Goal: Information Seeking & Learning: Learn about a topic

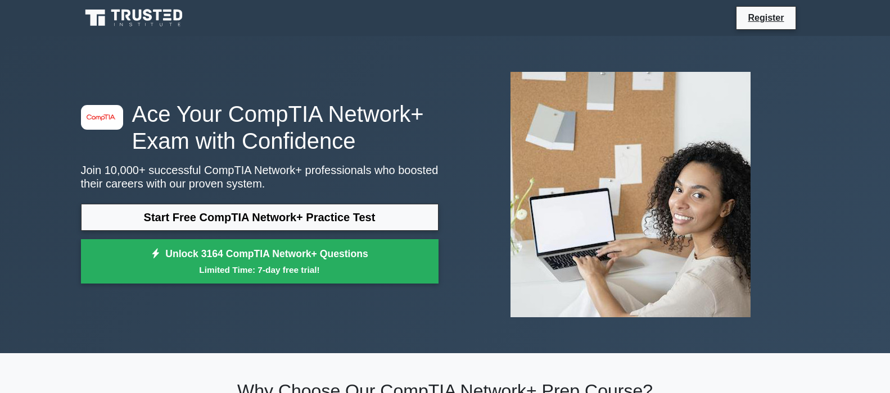
click at [197, 45] on div "image/svg+xml Ace Your CompTIA Network+ Exam with Confidence Join 10,000+ succe…" at bounding box center [445, 195] width 742 height 318
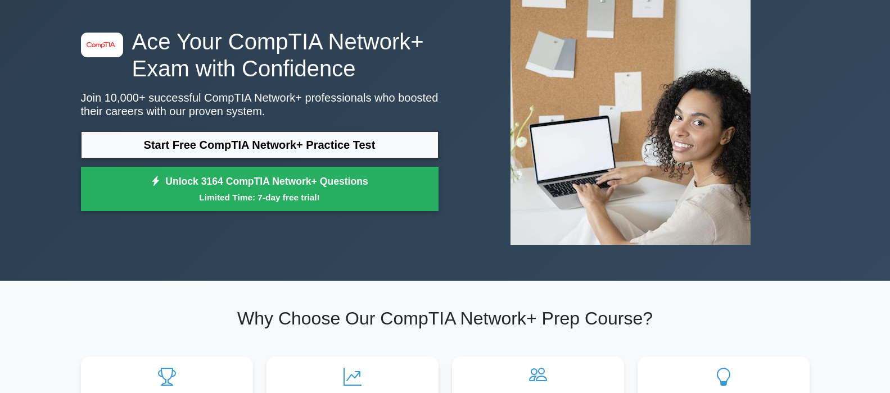
scroll to position [62, 0]
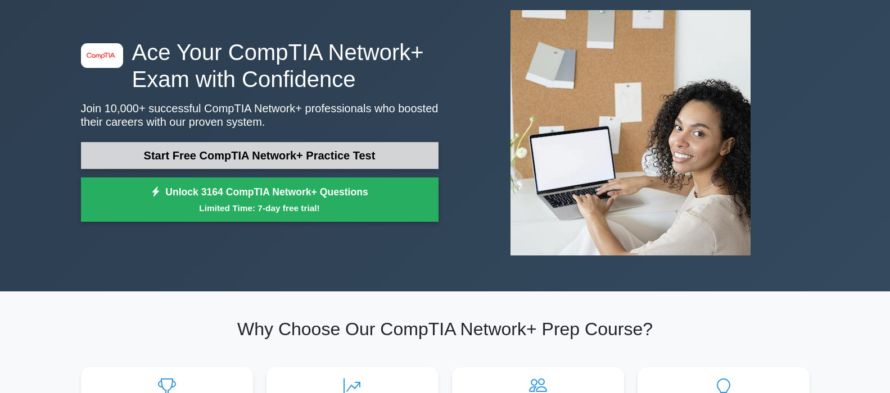
click at [313, 155] on link "Start Free CompTIA Network+ Practice Test" at bounding box center [259, 155] width 357 height 27
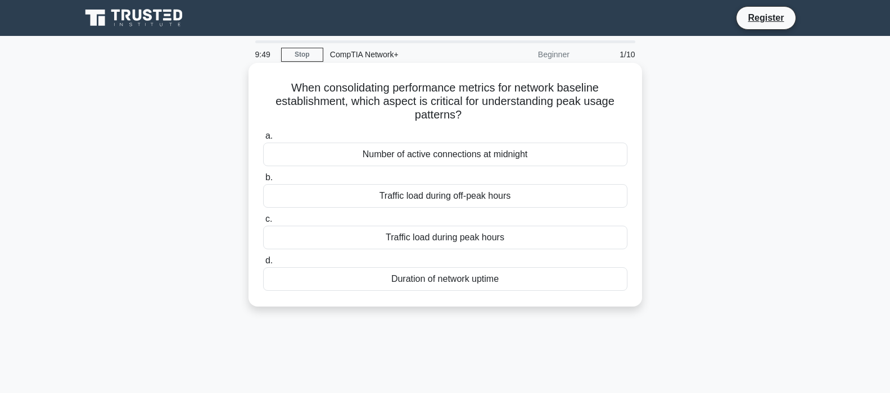
click at [519, 157] on div "Number of active connections at midnight" at bounding box center [445, 155] width 364 height 24
click at [263, 140] on input "a. Number of active connections at midnight" at bounding box center [263, 136] width 0 height 7
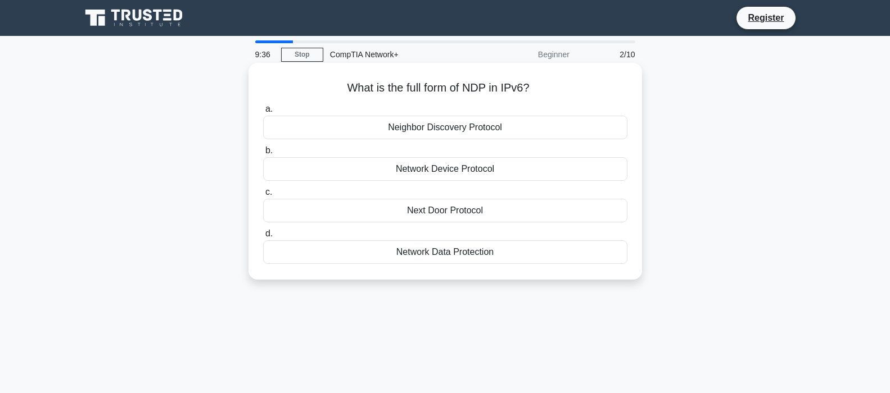
click at [447, 171] on div "Network Device Protocol" at bounding box center [445, 169] width 364 height 24
click at [263, 155] on input "b. Network Device Protocol" at bounding box center [263, 150] width 0 height 7
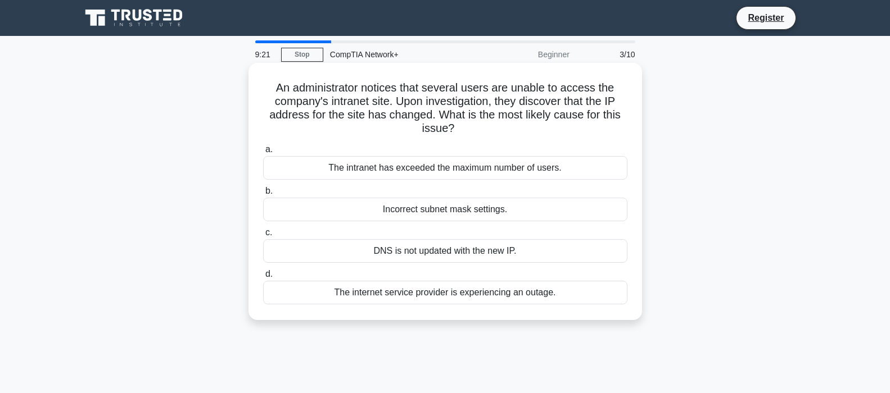
click at [479, 214] on div "Incorrect subnet mask settings." at bounding box center [445, 210] width 364 height 24
click at [263, 195] on input "b. Incorrect subnet mask settings." at bounding box center [263, 191] width 0 height 7
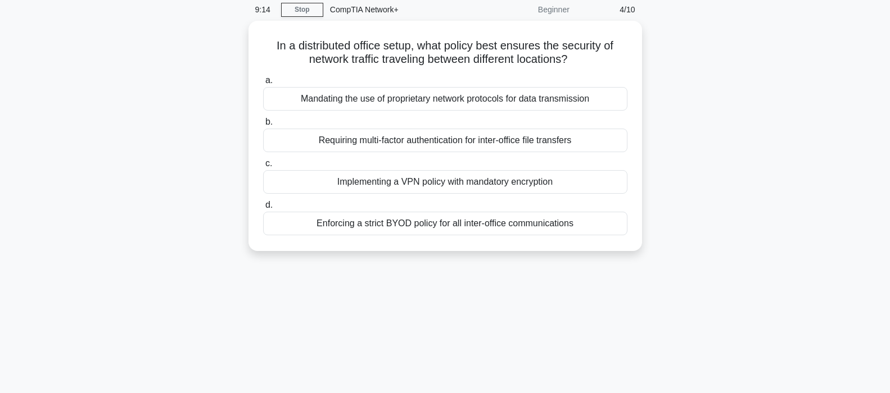
scroll to position [44, 0]
click at [451, 180] on div "Implementing a VPN policy with mandatory encryption" at bounding box center [445, 181] width 364 height 24
click at [263, 166] on input "c. Implementing a VPN policy with mandatory encryption" at bounding box center [263, 162] width 0 height 7
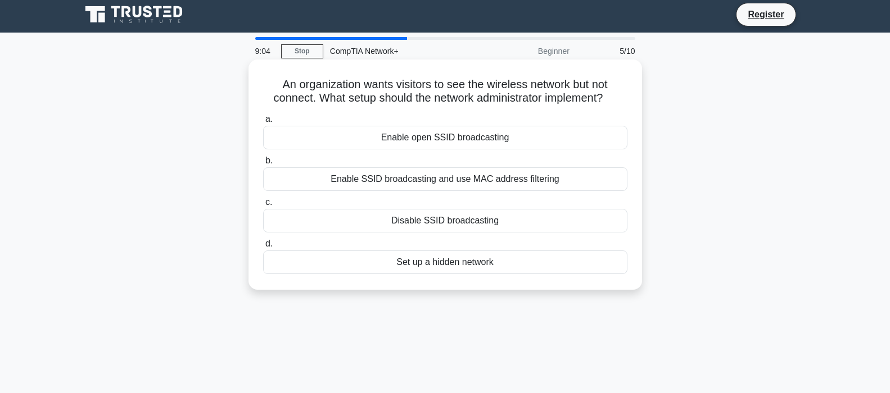
scroll to position [0, 0]
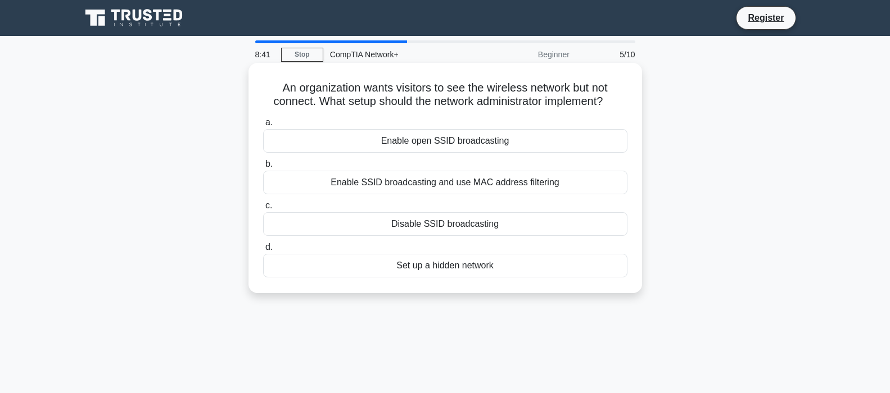
click at [517, 187] on div "Enable SSID broadcasting and use MAC address filtering" at bounding box center [445, 183] width 364 height 24
click at [263, 168] on input "b. Enable SSID broadcasting and use MAC address filtering" at bounding box center [263, 164] width 0 height 7
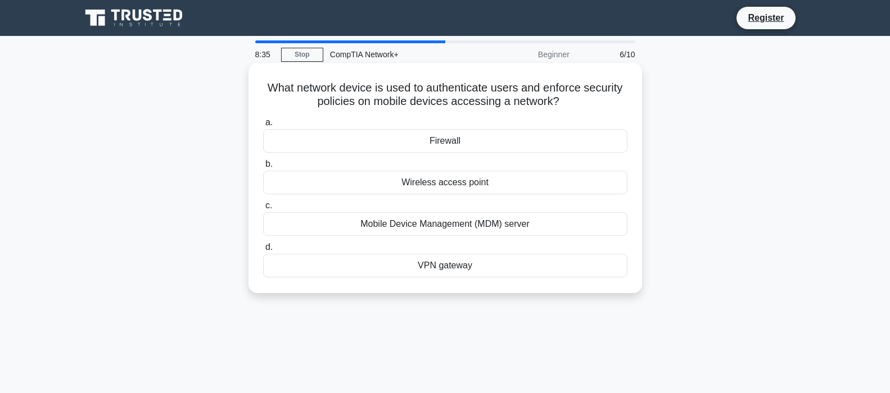
click at [477, 144] on div "Firewall" at bounding box center [445, 141] width 364 height 24
click at [263, 126] on input "a. Firewall" at bounding box center [263, 122] width 0 height 7
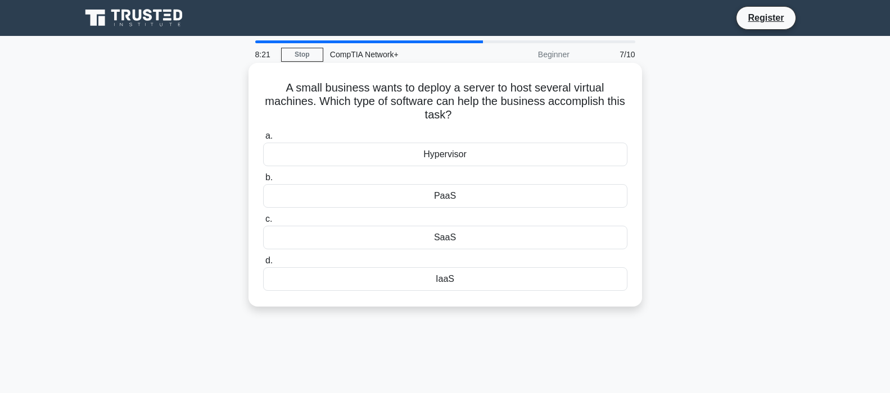
click at [454, 234] on div "SaaS" at bounding box center [445, 238] width 364 height 24
click at [263, 223] on input "c. SaaS" at bounding box center [263, 219] width 0 height 7
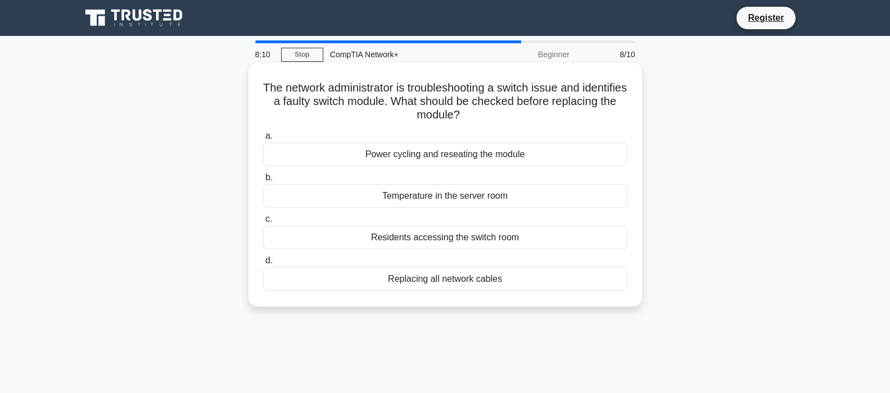
click at [477, 200] on div "Temperature in the server room" at bounding box center [445, 196] width 364 height 24
click at [263, 182] on input "b. Temperature in the server room" at bounding box center [263, 177] width 0 height 7
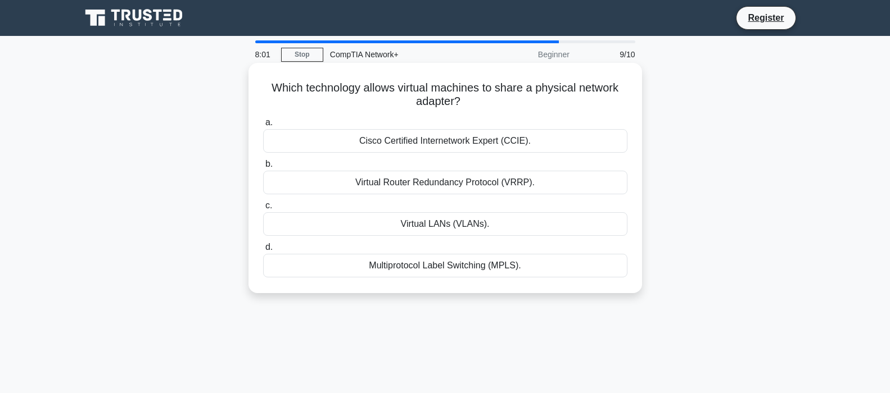
click at [473, 219] on div "Virtual LANs (VLANs)." at bounding box center [445, 224] width 364 height 24
click at [263, 210] on input "c. Virtual LANs (VLANs)." at bounding box center [263, 205] width 0 height 7
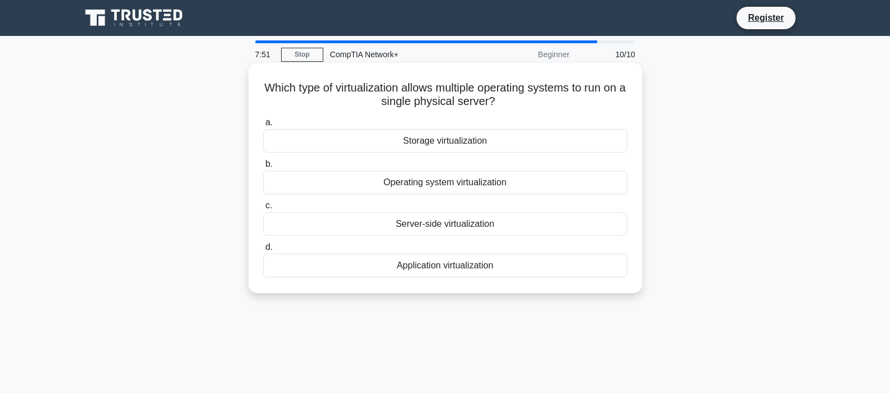
click at [460, 268] on div "Application virtualization" at bounding box center [445, 266] width 364 height 24
click at [263, 251] on input "d. Application virtualization" at bounding box center [263, 247] width 0 height 7
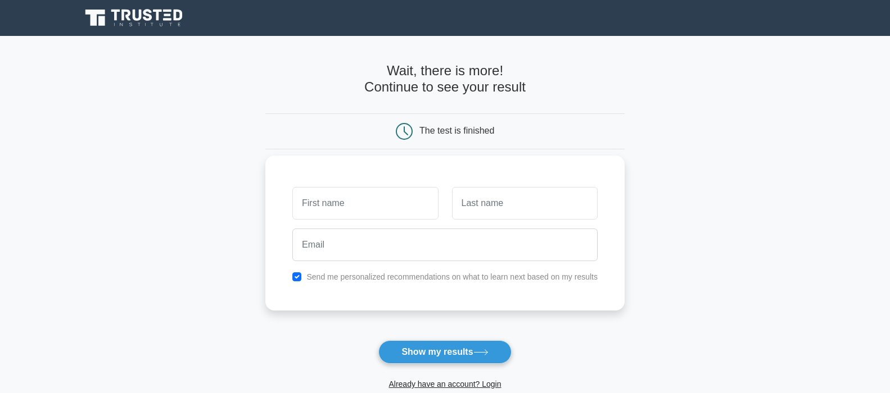
click at [411, 196] on input "text" at bounding box center [365, 203] width 146 height 33
type input "Dankie"
click at [463, 198] on input "text" at bounding box center [525, 203] width 146 height 33
type input "Shilongo"
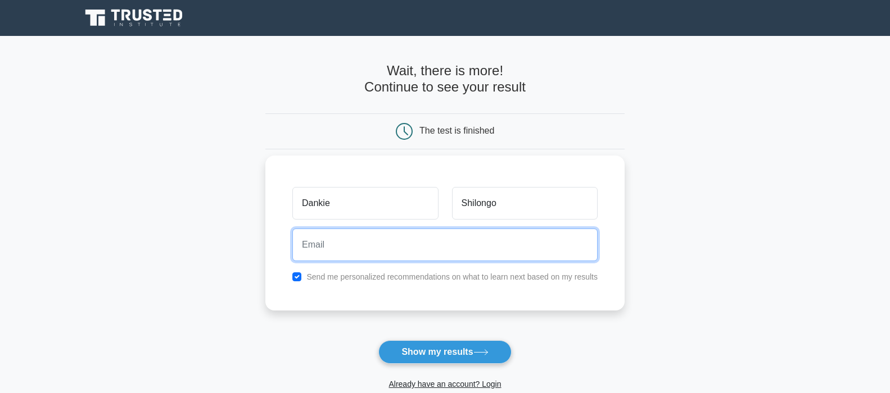
click at [411, 255] on input "email" at bounding box center [444, 245] width 305 height 33
type input "dankies262@gmail.com"
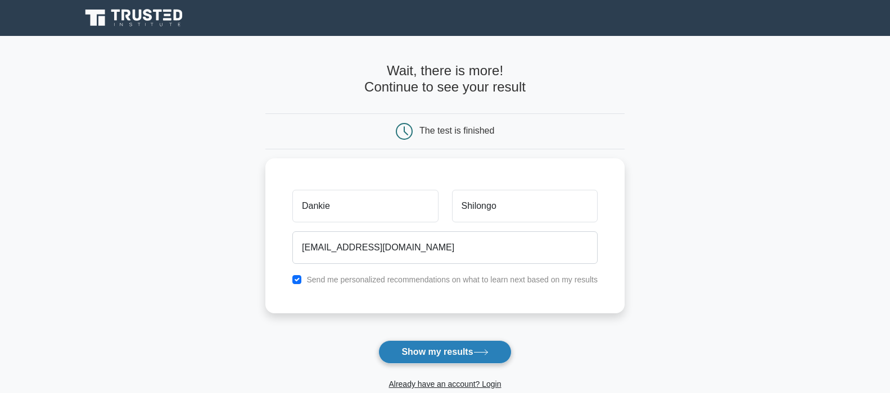
click at [438, 355] on button "Show my results" at bounding box center [444, 353] width 133 height 24
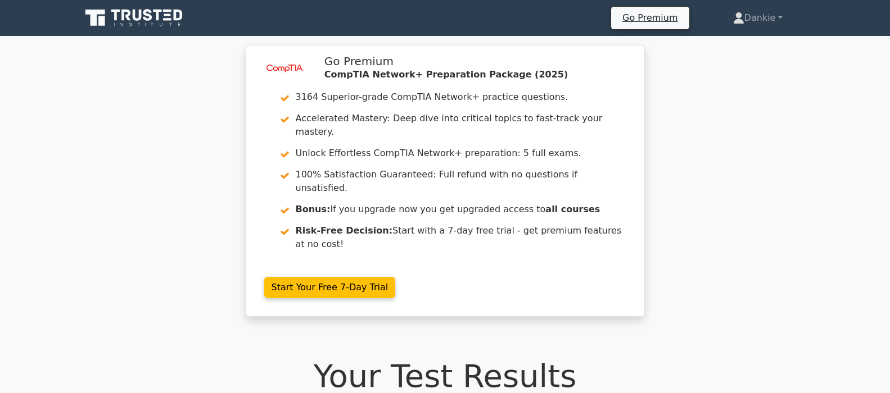
click at [740, 162] on div "image/svg+xml Go Premium CompTIA Network+ Preparation Package (2025) 3164 Super…" at bounding box center [445, 188] width 890 height 286
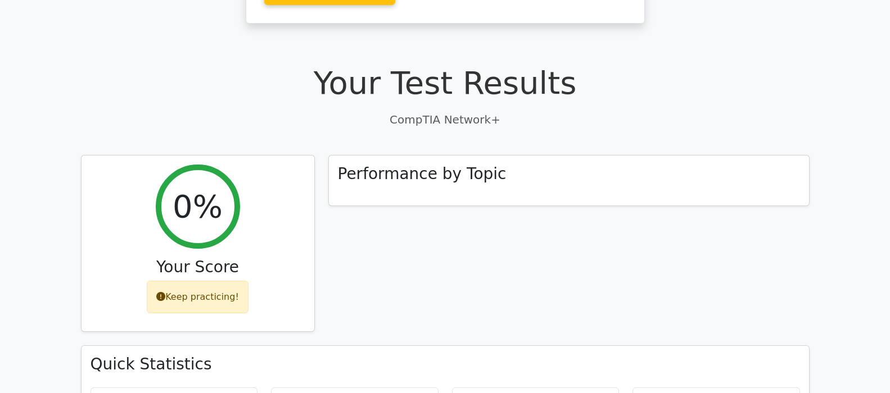
scroll to position [292, 0]
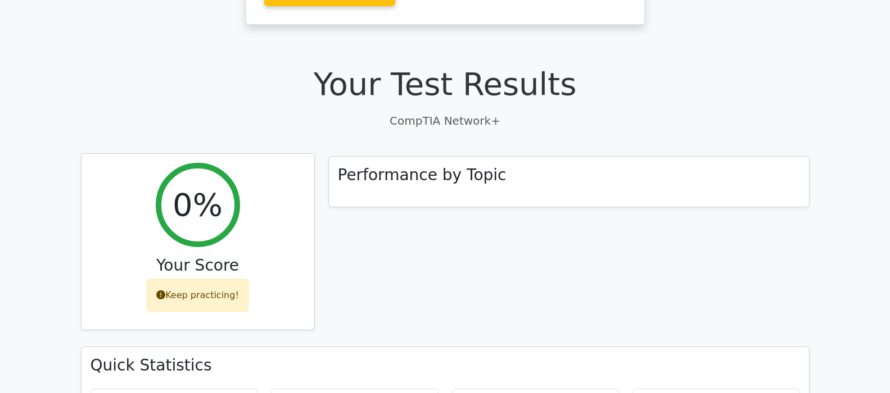
click at [212, 279] on div "Keep practicing!" at bounding box center [198, 295] width 102 height 33
click at [221, 279] on div "Keep practicing!" at bounding box center [198, 295] width 102 height 33
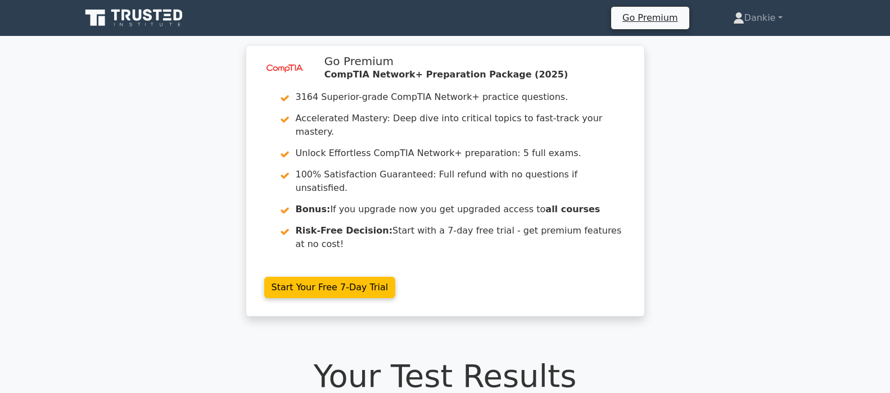
click at [156, 79] on div "image/svg+xml Go Premium CompTIA Network+ Preparation Package (2025) 3164 Super…" at bounding box center [445, 188] width 890 height 286
